Goal: Task Accomplishment & Management: Use online tool/utility

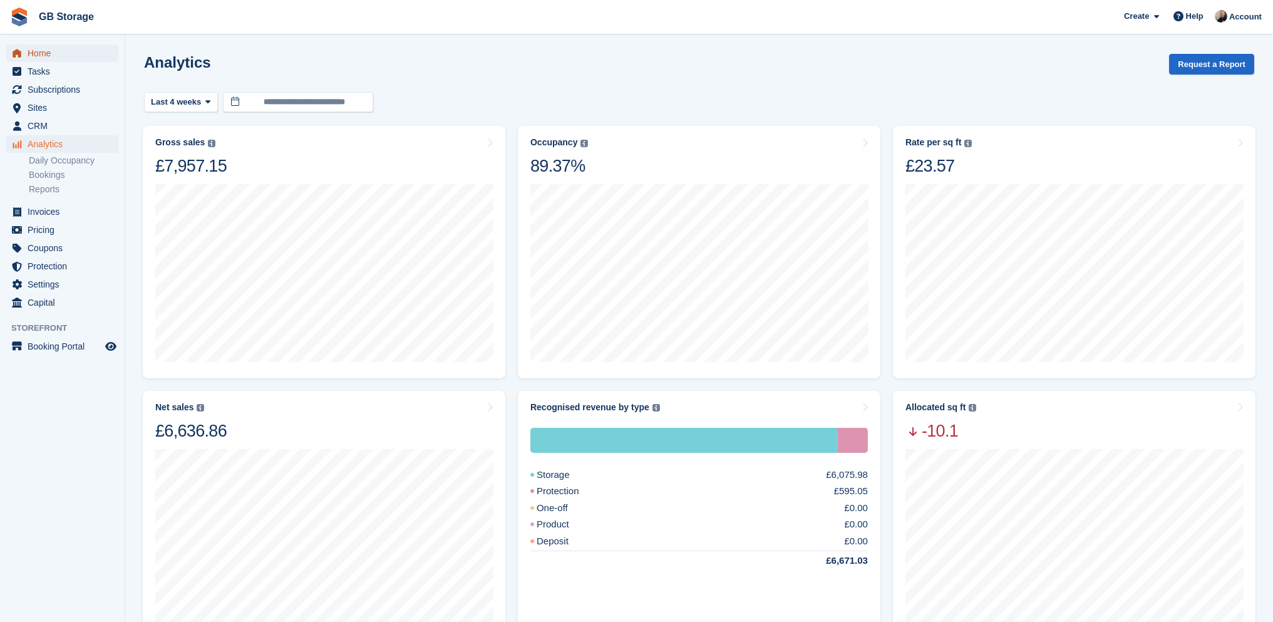
click at [53, 46] on span "Home" at bounding box center [65, 53] width 75 height 18
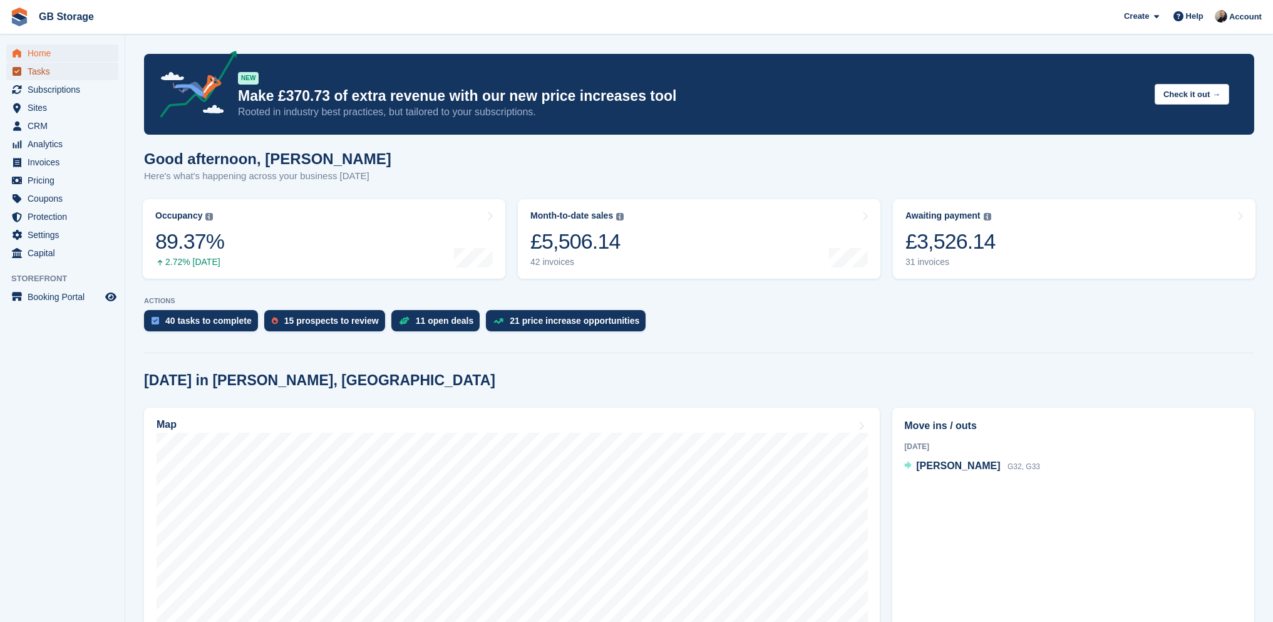
click at [43, 71] on span "Tasks" at bounding box center [65, 72] width 75 height 18
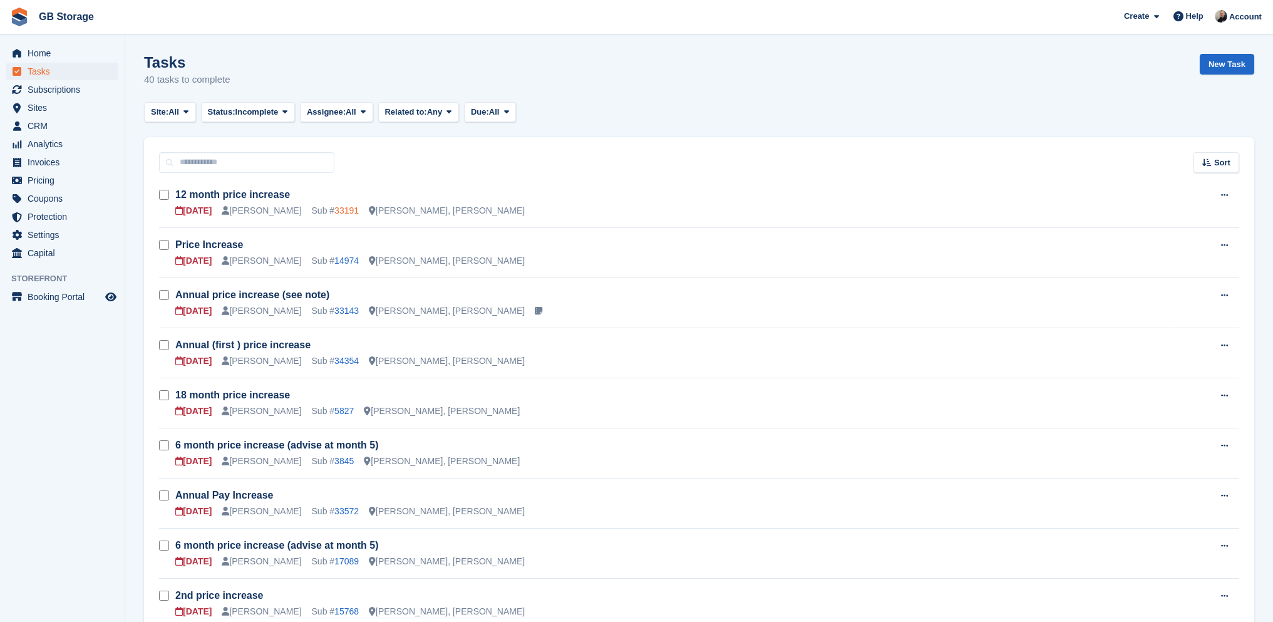
click at [334, 212] on link "33191" at bounding box center [346, 210] width 24 height 10
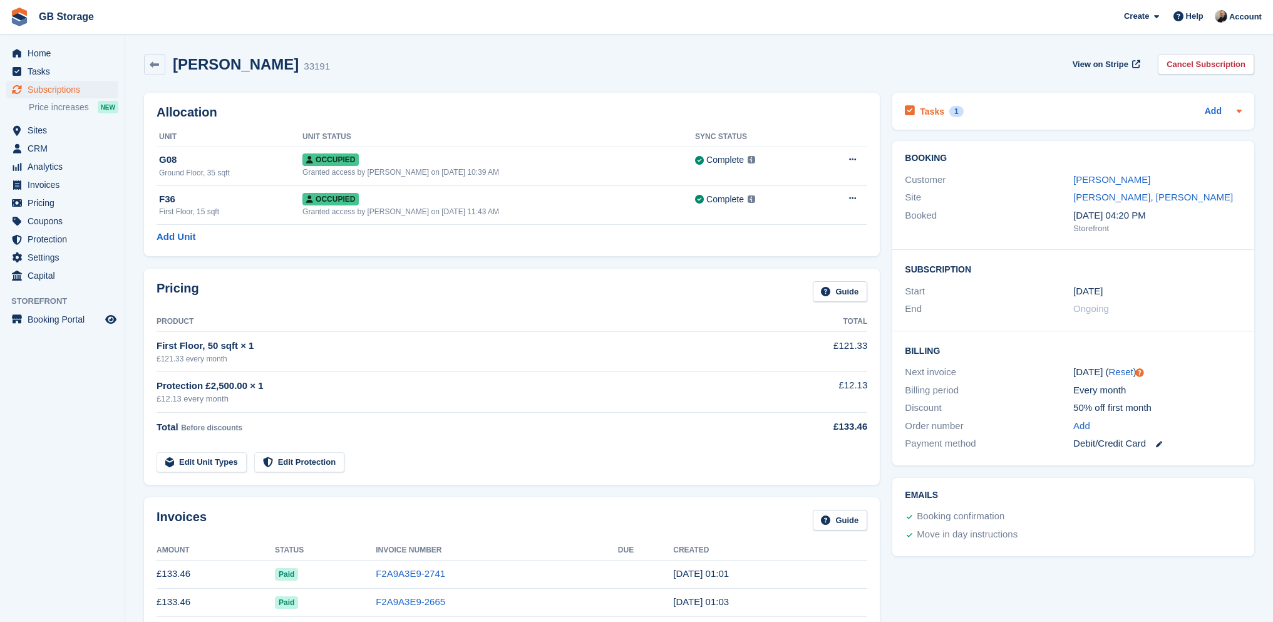
click at [952, 112] on div "1" at bounding box center [956, 111] width 14 height 11
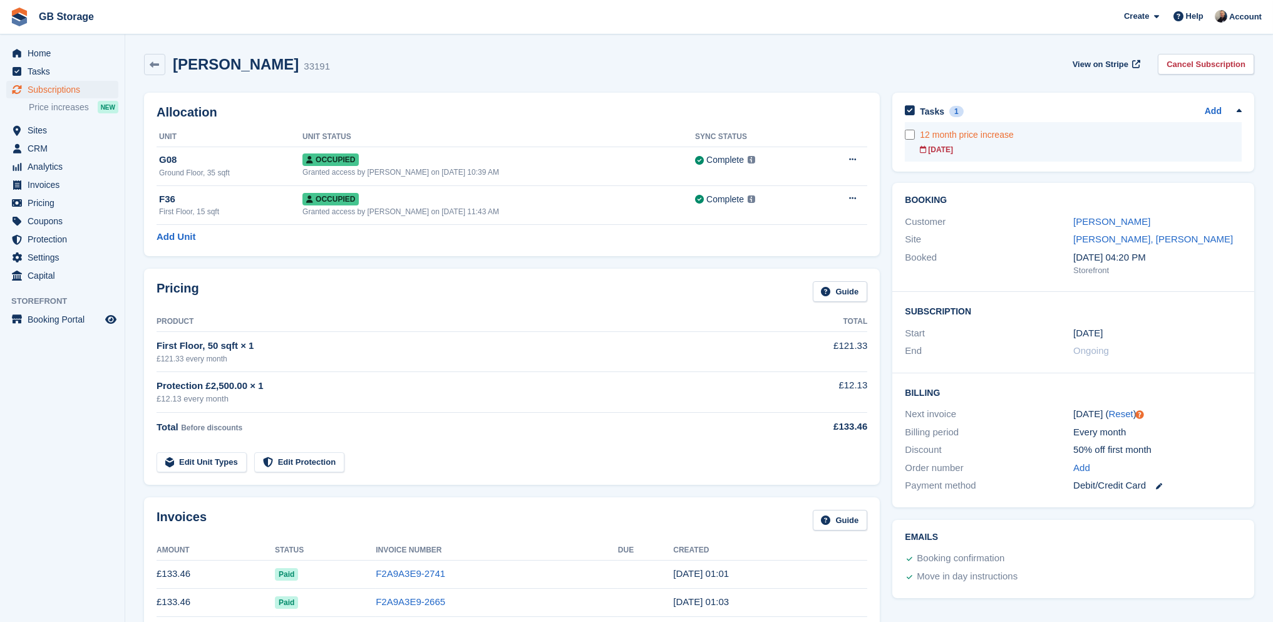
click at [1147, 146] on div "02 Feb" at bounding box center [1081, 149] width 322 height 11
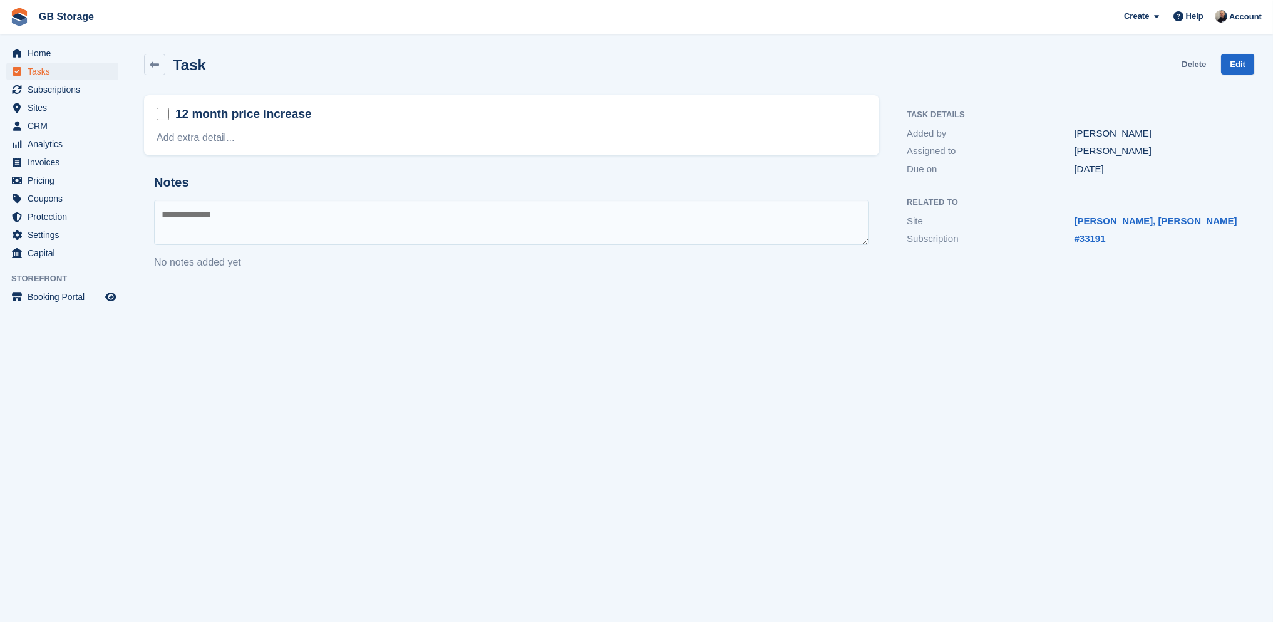
click at [1189, 68] on link "Delete" at bounding box center [1193, 64] width 24 height 21
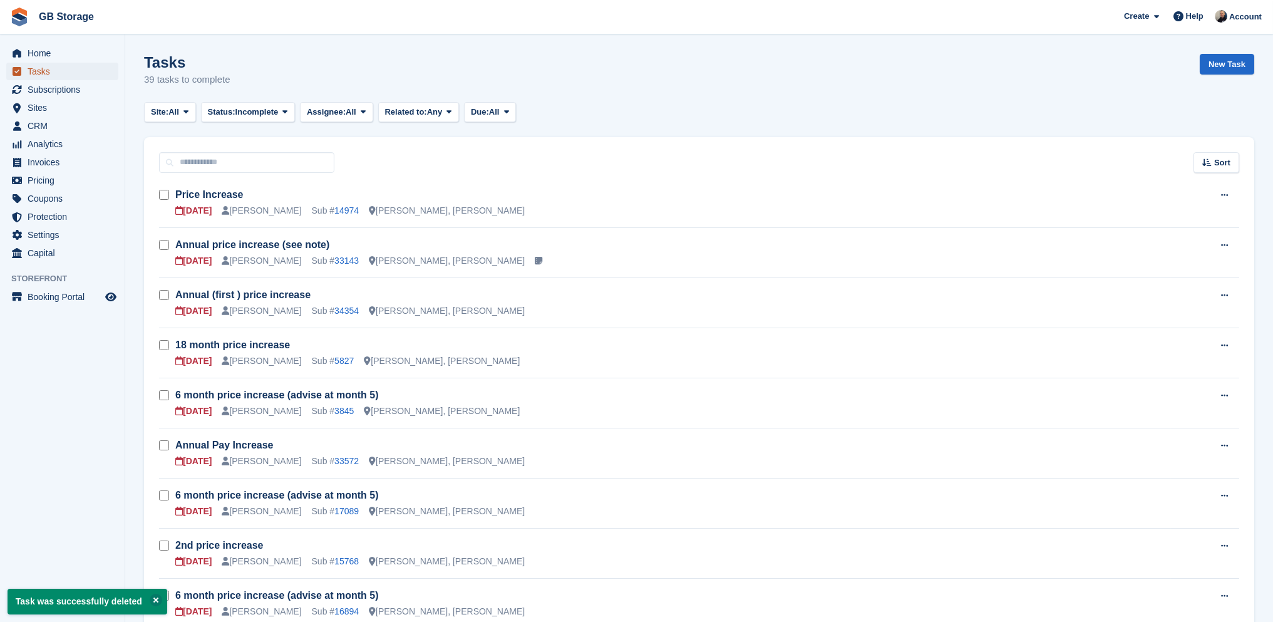
click at [58, 66] on span "Tasks" at bounding box center [65, 72] width 75 height 18
click at [1227, 164] on span "Sort" at bounding box center [1222, 162] width 16 height 13
click at [1157, 208] on span "Due on" at bounding box center [1153, 210] width 29 height 10
click at [1211, 165] on icon at bounding box center [1206, 162] width 9 height 8
click at [1138, 259] on span "Sooner" at bounding box center [1152, 262] width 30 height 10
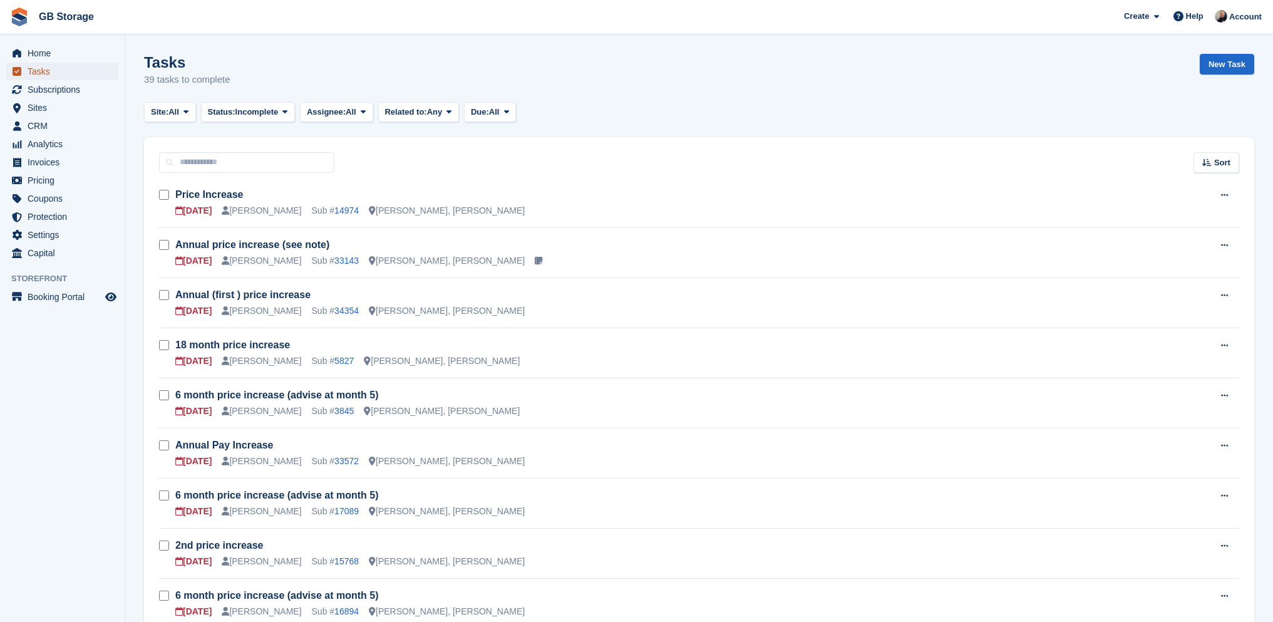
click at [38, 72] on span "Tasks" at bounding box center [65, 72] width 75 height 18
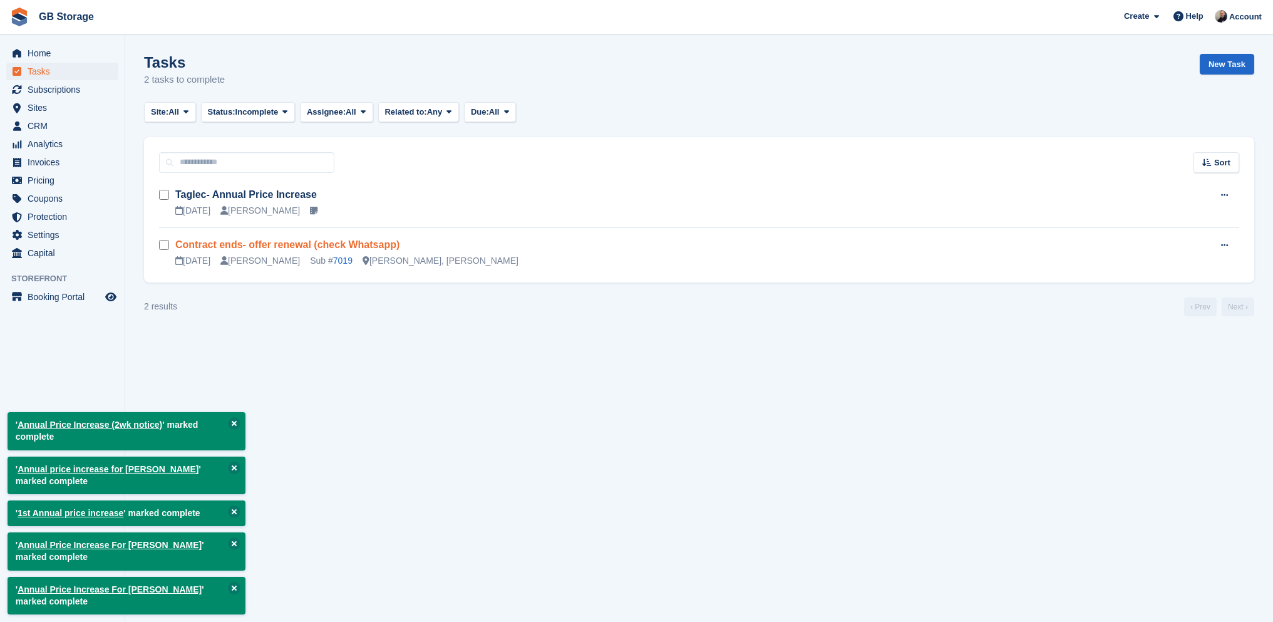
click at [201, 245] on link "Contract ends- offer renewal (check Whatsapp)" at bounding box center [287, 244] width 224 height 11
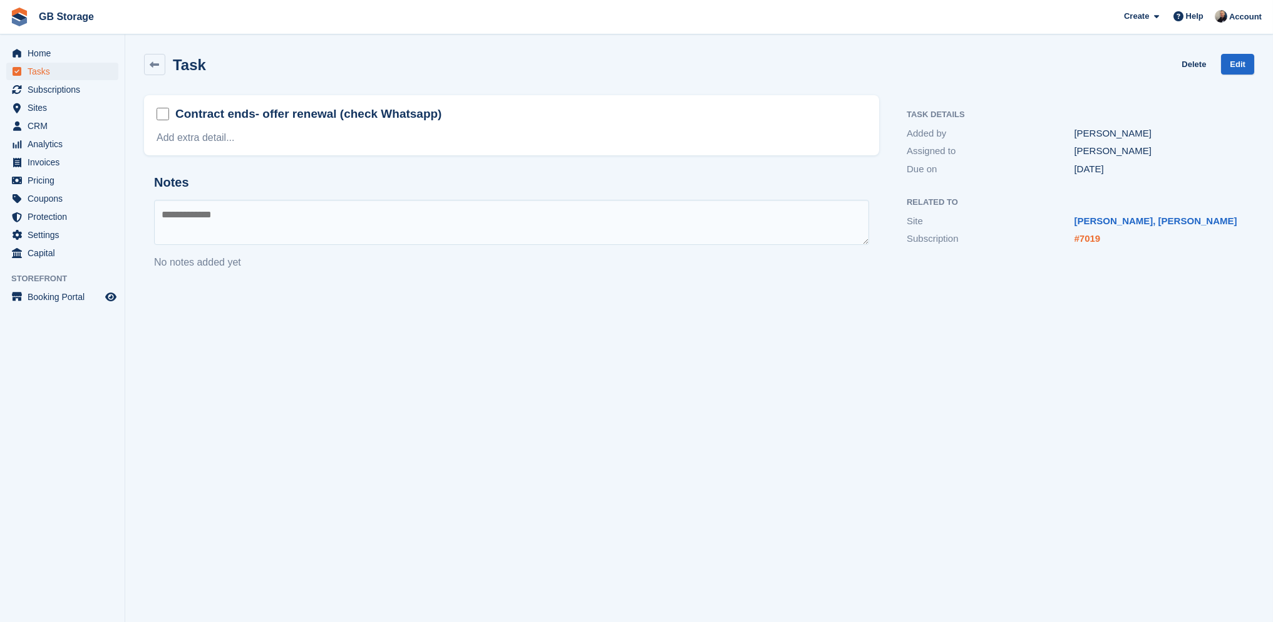
click at [1089, 241] on link "#7019" at bounding box center [1087, 238] width 26 height 11
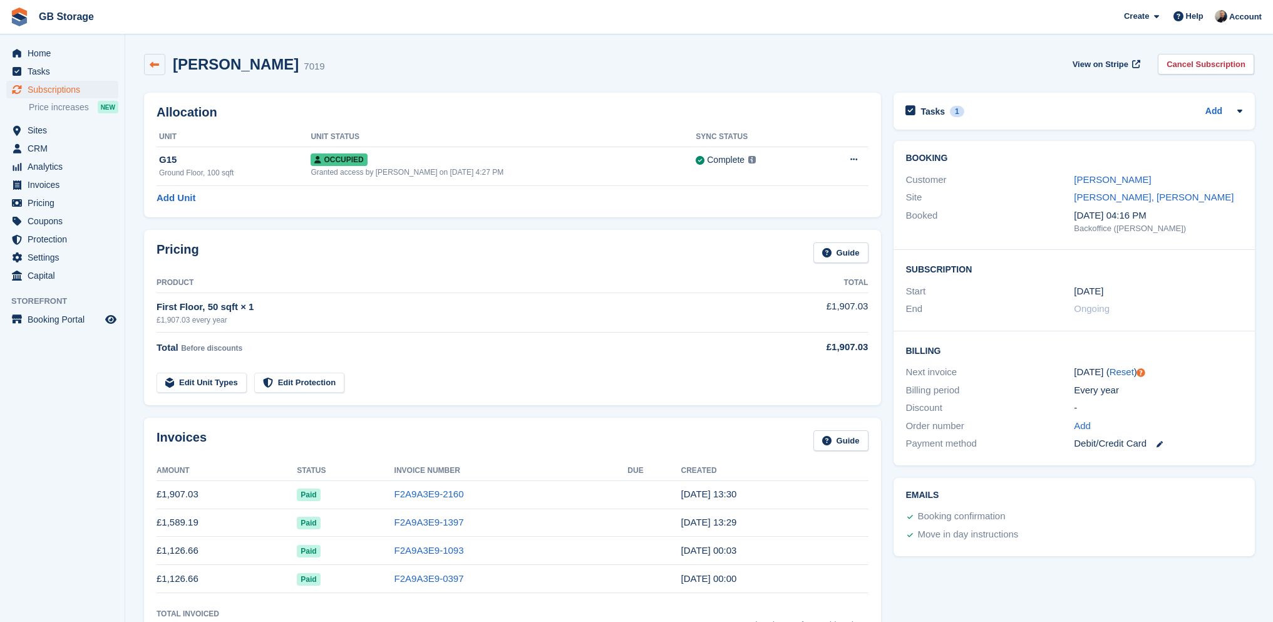
click at [158, 63] on icon at bounding box center [154, 64] width 9 height 9
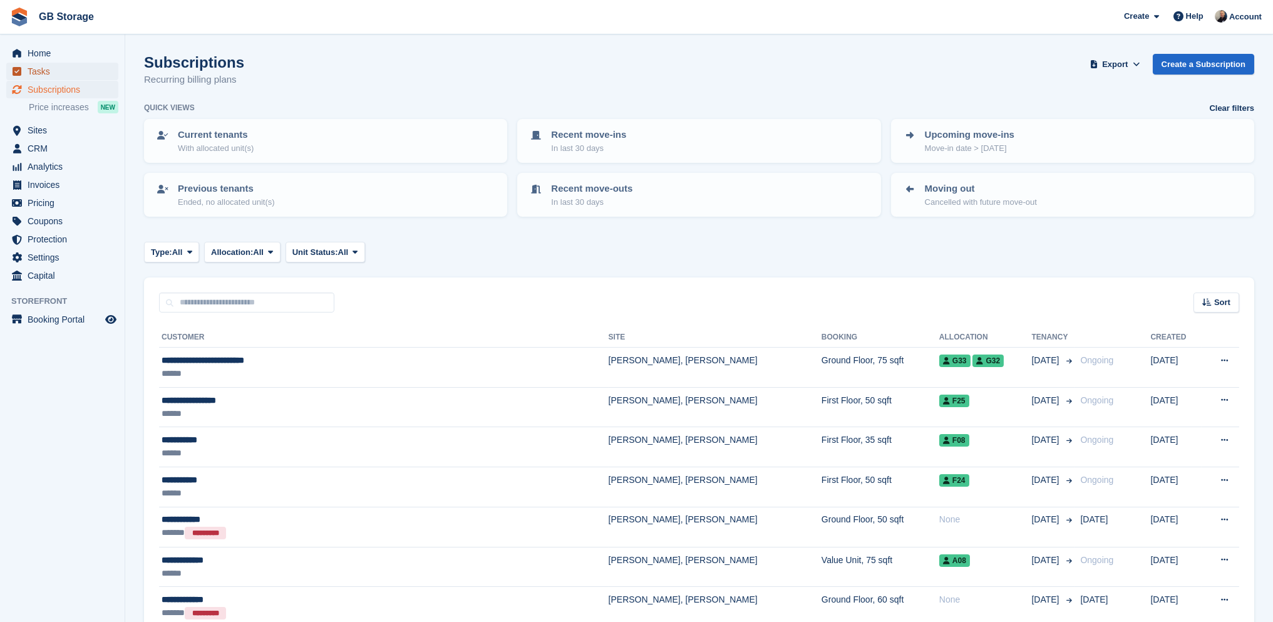
click at [60, 73] on span "Tasks" at bounding box center [65, 72] width 75 height 18
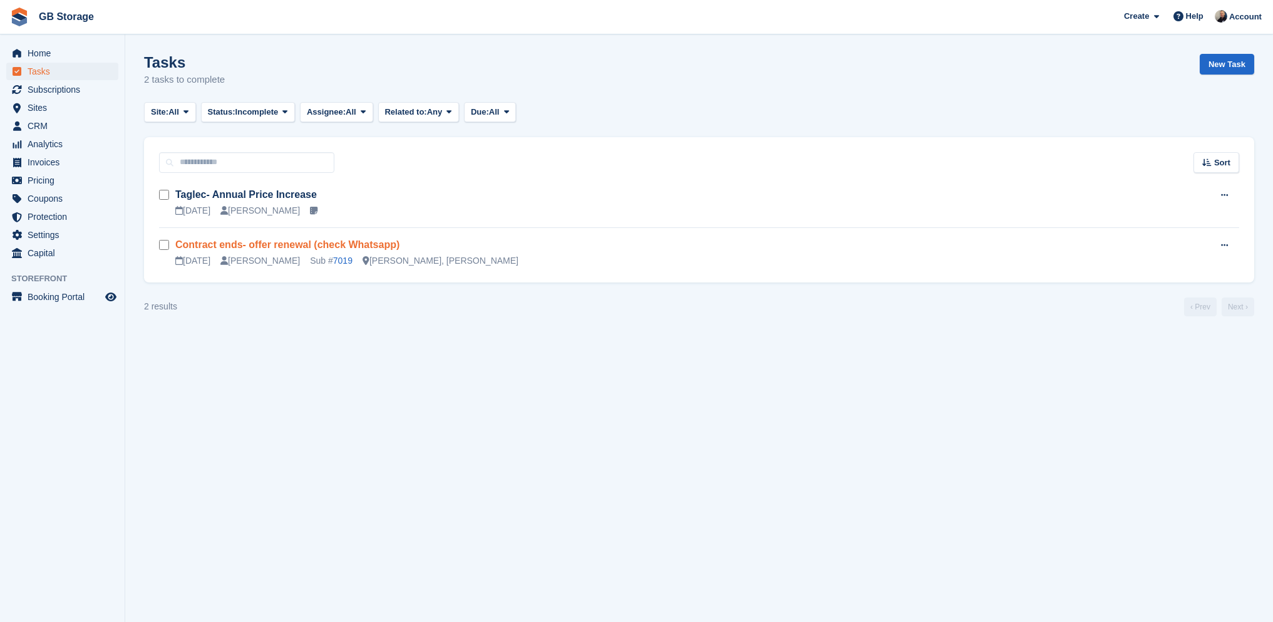
click at [372, 246] on link "Contract ends- offer renewal (check Whatsapp)" at bounding box center [287, 244] width 224 height 11
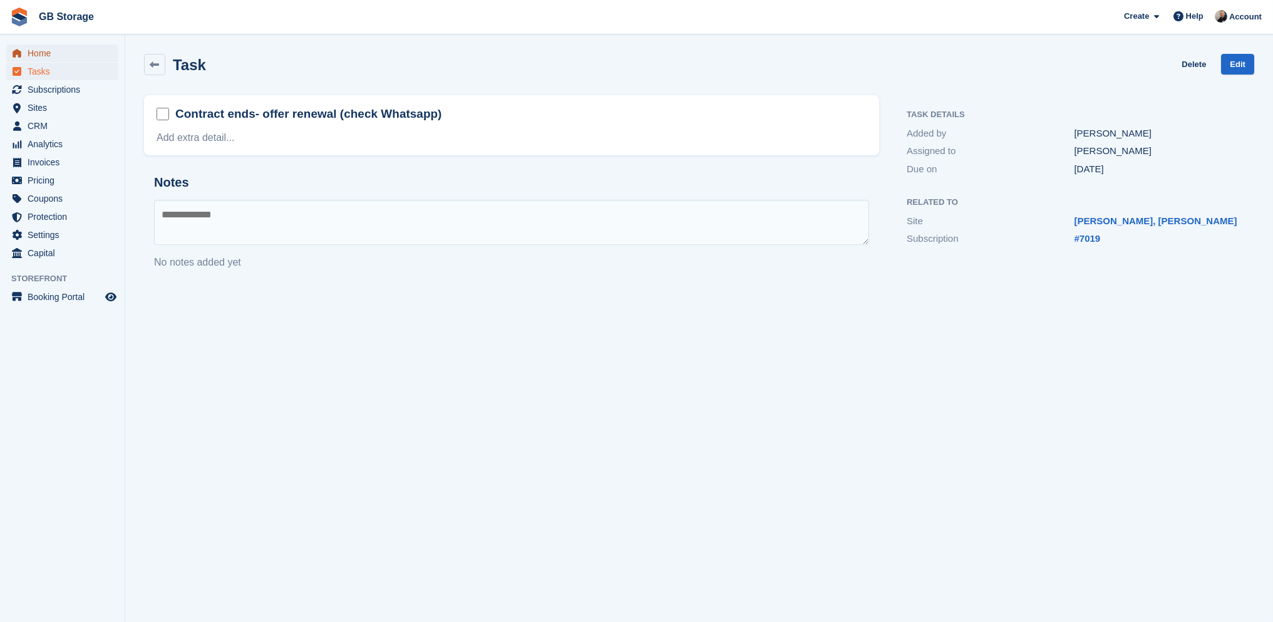
click at [34, 55] on span "Home" at bounding box center [65, 53] width 75 height 18
